Goal: Task Accomplishment & Management: Manage account settings

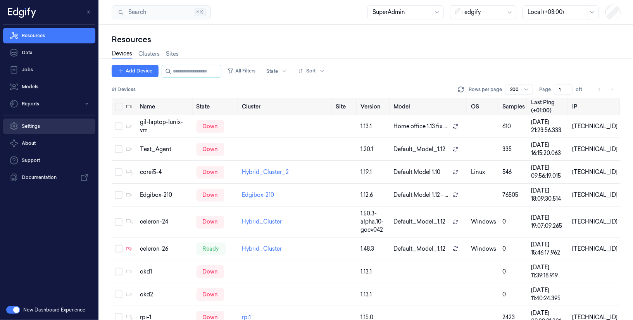
click at [51, 126] on link "Settings" at bounding box center [49, 127] width 92 height 16
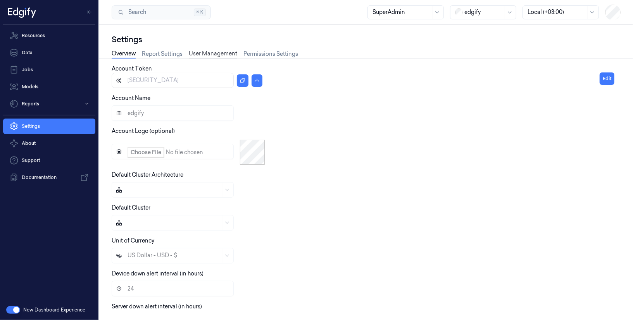
click at [212, 56] on link "User Management" at bounding box center [213, 54] width 48 height 9
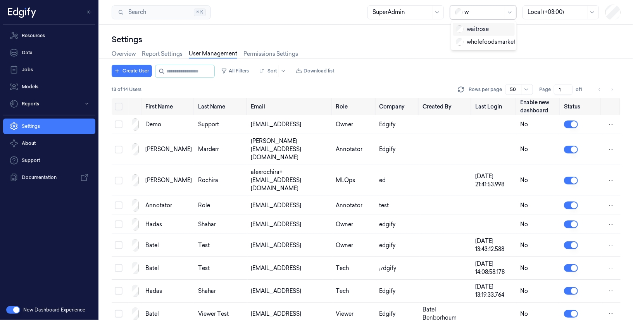
type input "wa"
click at [479, 31] on div "waitrose" at bounding box center [472, 29] width 33 height 8
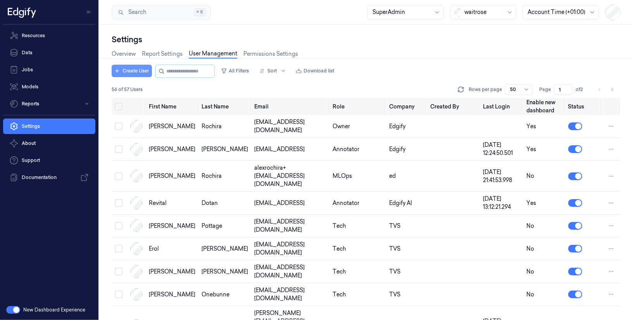
click at [135, 71] on button "Create User" at bounding box center [132, 71] width 40 height 12
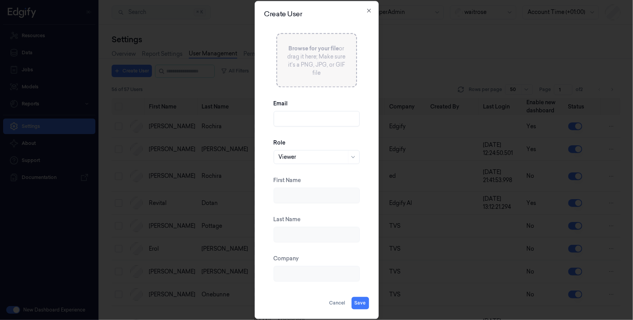
click at [290, 119] on input "Email" at bounding box center [317, 119] width 86 height 16
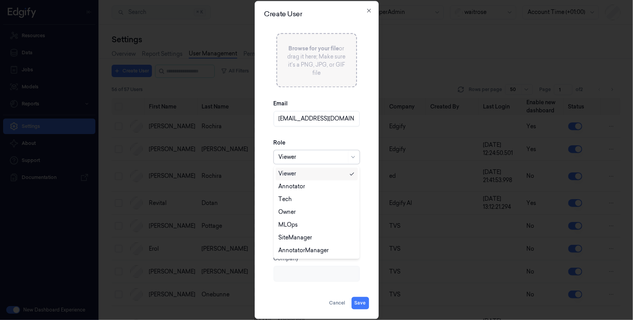
click at [315, 157] on div at bounding box center [313, 157] width 68 height 8
click at [305, 251] on div "AnnotatorManager" at bounding box center [304, 251] width 50 height 8
click at [360, 302] on button "Save" at bounding box center [360, 303] width 17 height 12
type input "[EMAIL_ADDRESS][DOMAIN_NAME]"
click at [361, 300] on button "Save" at bounding box center [360, 303] width 17 height 12
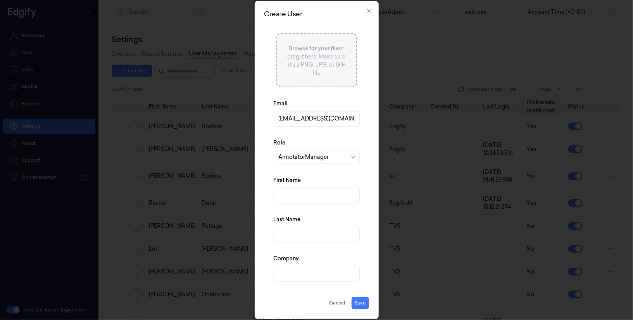
click at [311, 192] on input "First Name" at bounding box center [317, 196] width 86 height 16
type input "Shahar"
click at [306, 235] on input "Last Name" at bounding box center [317, 235] width 86 height 16
type input "[PERSON_NAME]"
click at [316, 275] on input "Company" at bounding box center [317, 274] width 86 height 16
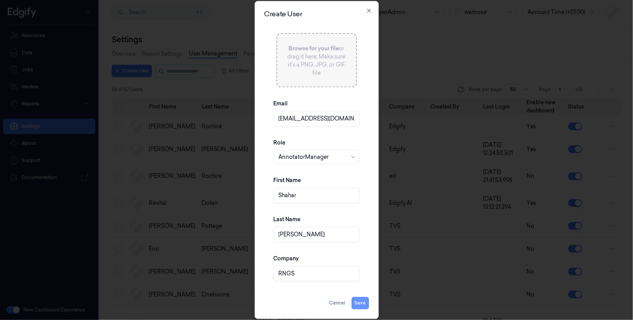
type input "RNGS"
click at [361, 302] on button "Save" at bounding box center [360, 303] width 17 height 12
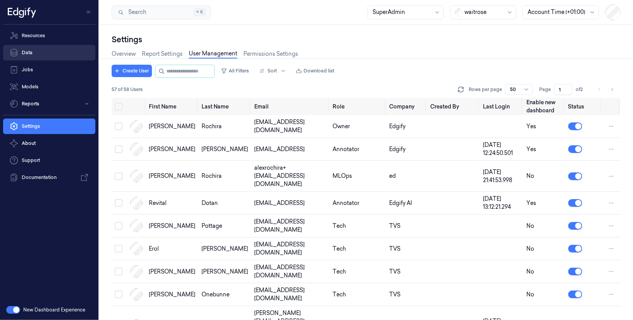
click at [33, 49] on link "Data" at bounding box center [49, 53] width 92 height 16
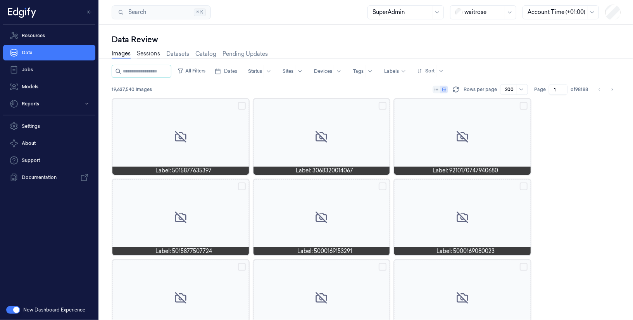
click at [144, 52] on link "Sessions" at bounding box center [148, 54] width 23 height 9
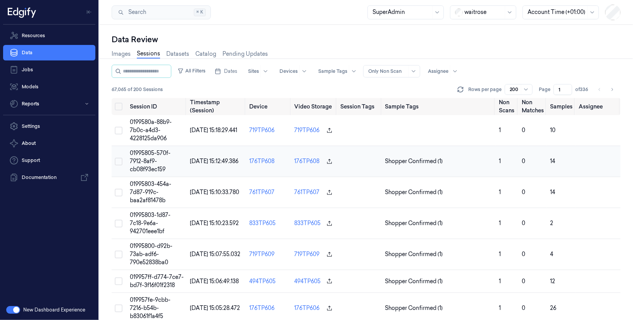
click at [157, 160] on td "01995805-570f-7912-8af9-cb08f93ec159" at bounding box center [157, 161] width 60 height 31
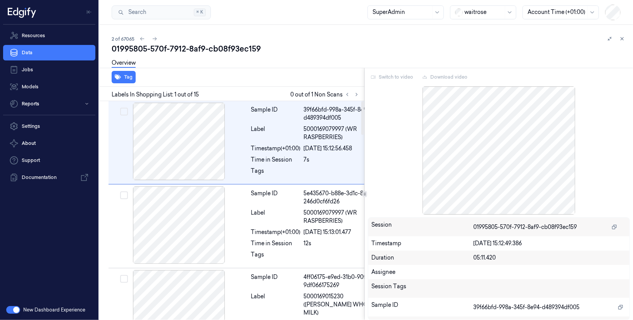
click at [392, 136] on div at bounding box center [499, 150] width 262 height 128
click at [624, 36] on icon at bounding box center [622, 38] width 5 height 5
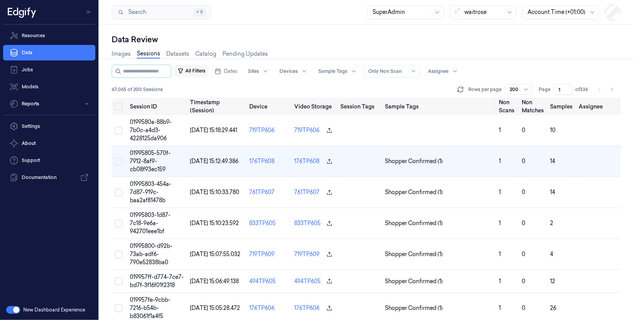
click at [196, 71] on button "All Filters" at bounding box center [191, 71] width 34 height 12
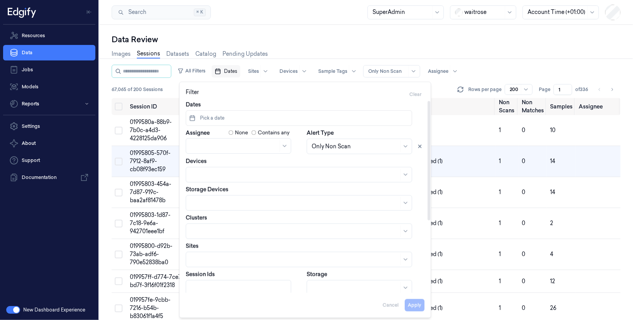
click at [232, 73] on span "Dates" at bounding box center [230, 71] width 13 height 7
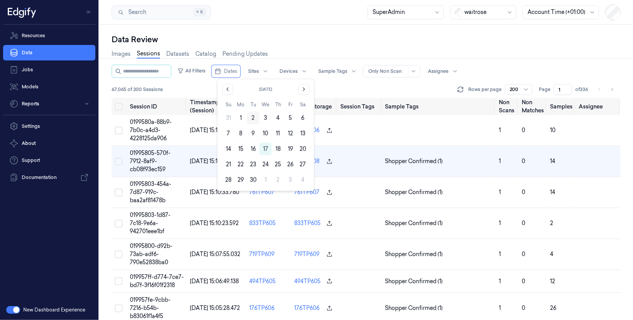
click at [252, 119] on button "2" at bounding box center [253, 118] width 12 height 12
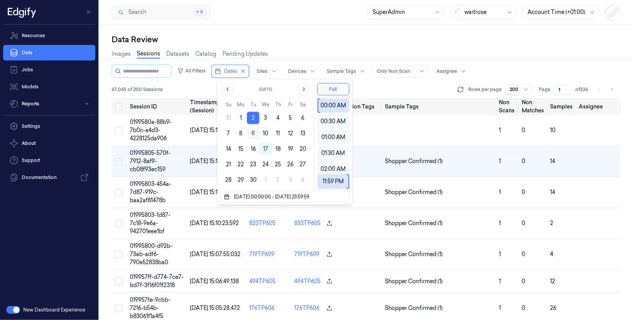
click at [254, 134] on button "9" at bounding box center [253, 133] width 12 height 12
type input "[DATE] 00:00:00 - [DATE] 23:59:59"
click at [268, 23] on div "Search Search... ⌘ K SuperAdmin waitrose Account Time (+01:00)" at bounding box center [366, 12] width 534 height 25
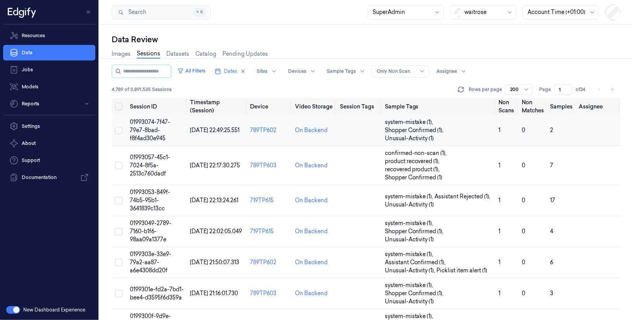
click at [141, 128] on span "01993074-7f47-79e7-8bad-f8f4ad30e945" at bounding box center [150, 130] width 40 height 23
